Goal: Navigation & Orientation: Find specific page/section

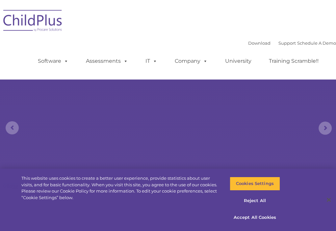
select select "MEDIUM"
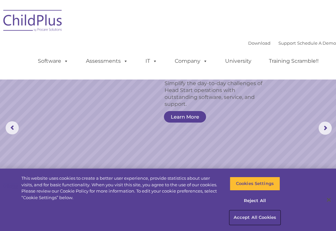
click at [259, 216] on button "Accept All Cookies" at bounding box center [255, 218] width 50 height 14
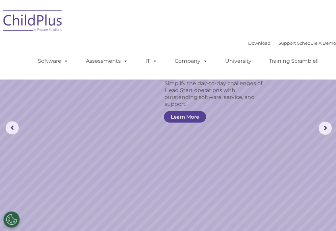
click at [38, 23] on img at bounding box center [33, 21] width 66 height 33
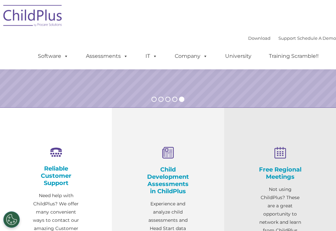
scroll to position [167, 0]
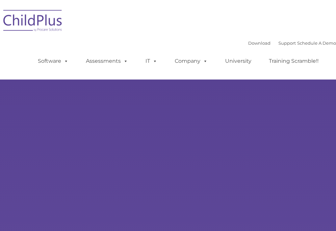
type input ""
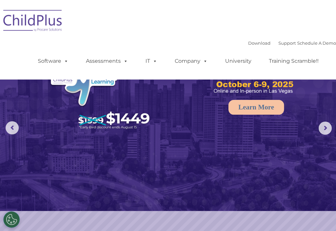
select select "MEDIUM"
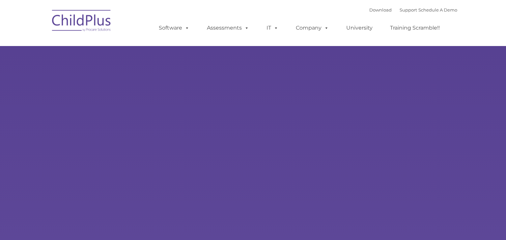
type input ""
select select "MEDIUM"
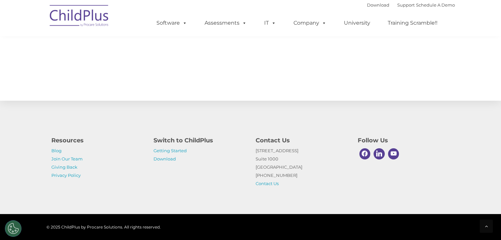
scroll to position [728, 0]
drag, startPoint x: 501, startPoint y: 238, endPoint x: 371, endPoint y: 204, distance: 133.9
click at [371, 204] on div "Resources Blog Join Our Team Giving Back Privacy Policy Switch to ChildPlus Get…" at bounding box center [250, 157] width 501 height 115
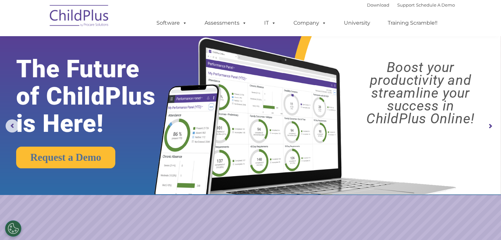
scroll to position [0, 0]
